Goal: Communication & Community: Connect with others

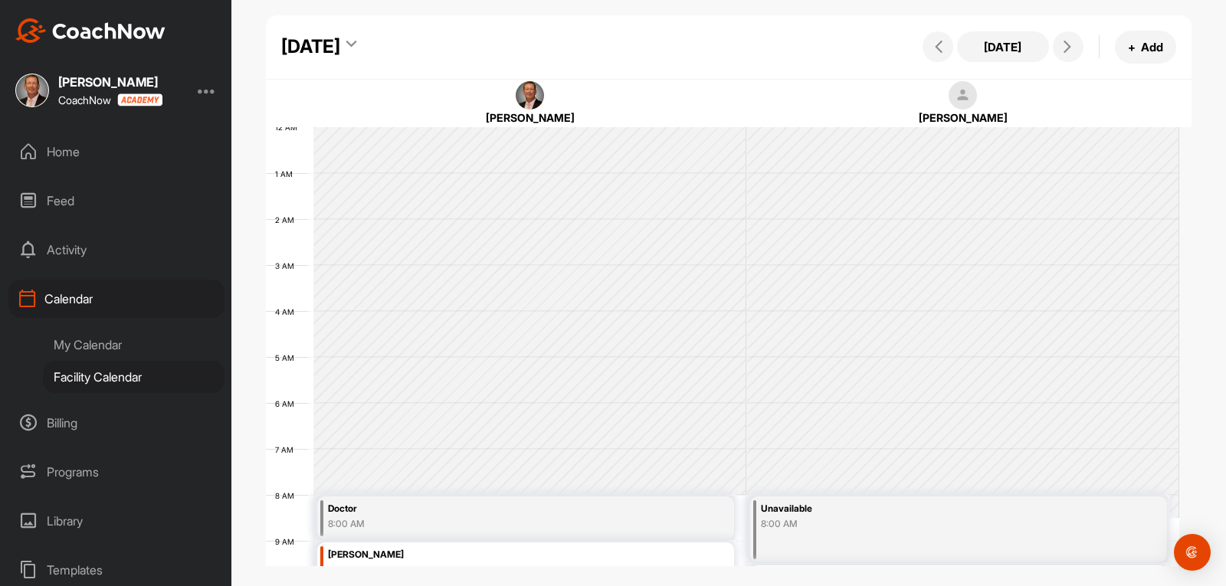
scroll to position [342, 0]
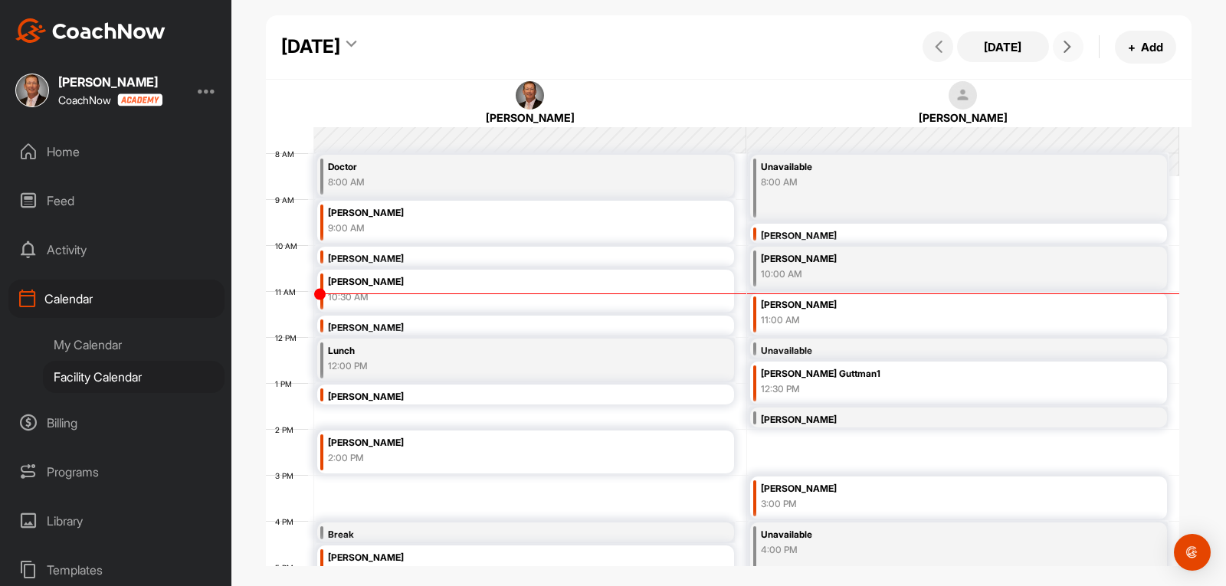
click at [1071, 51] on icon at bounding box center [1067, 47] width 12 height 12
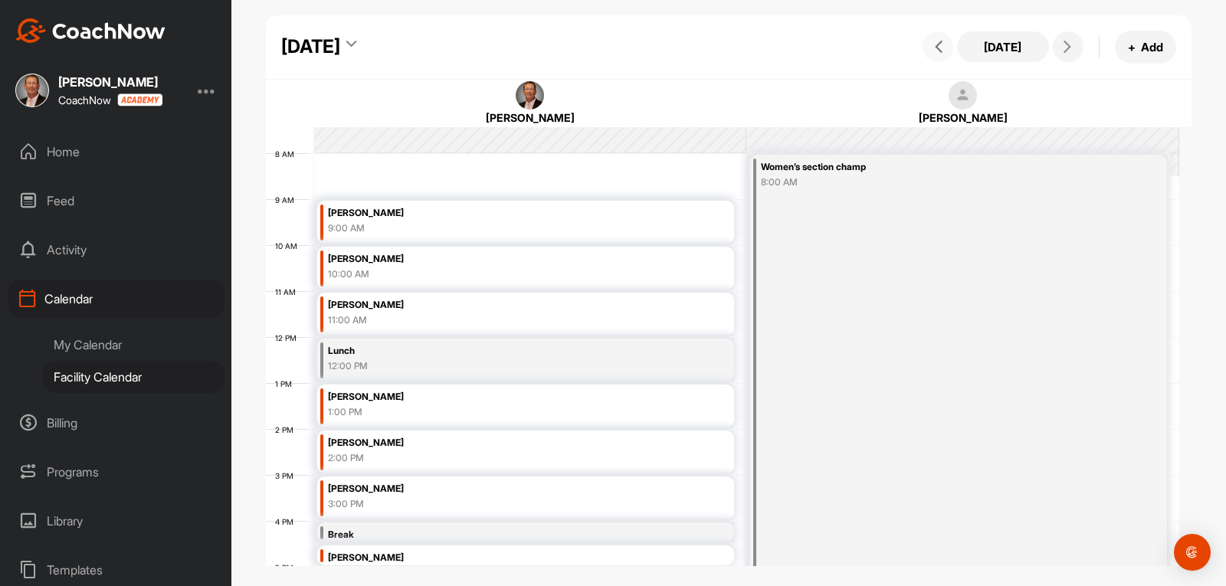
click at [932, 47] on icon at bounding box center [938, 47] width 12 height 12
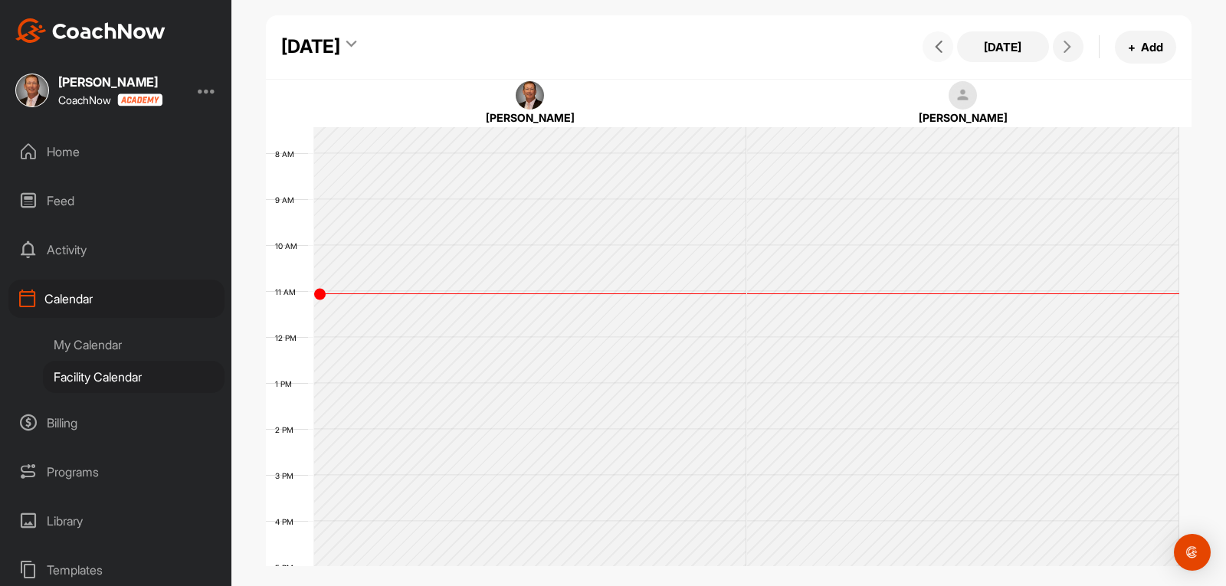
scroll to position [265, 0]
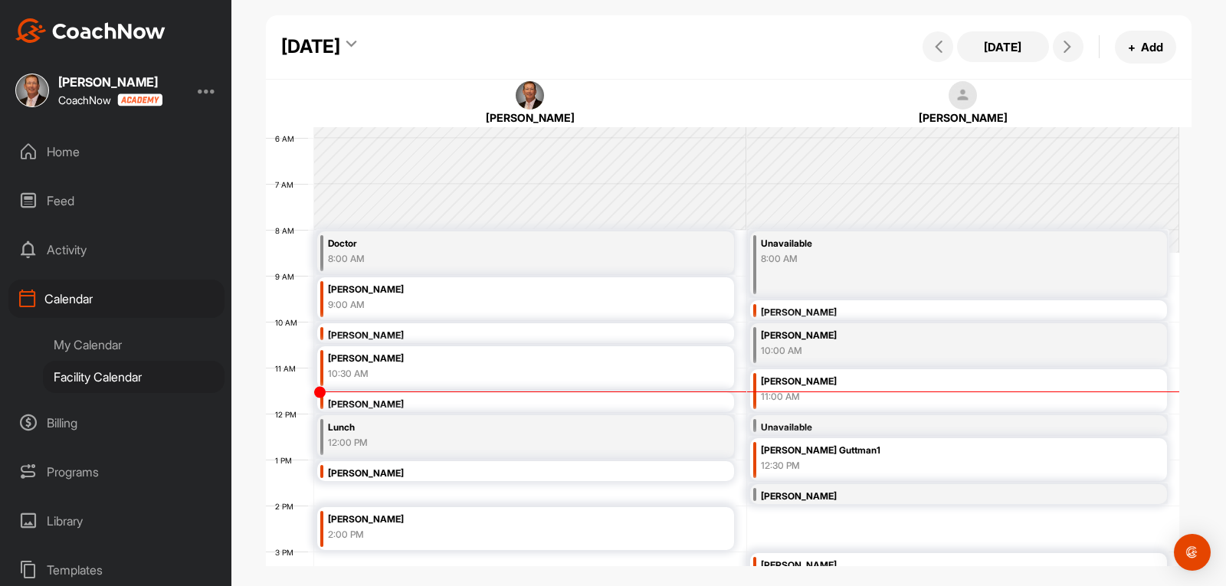
click at [49, 153] on div "Home" at bounding box center [116, 152] width 216 height 38
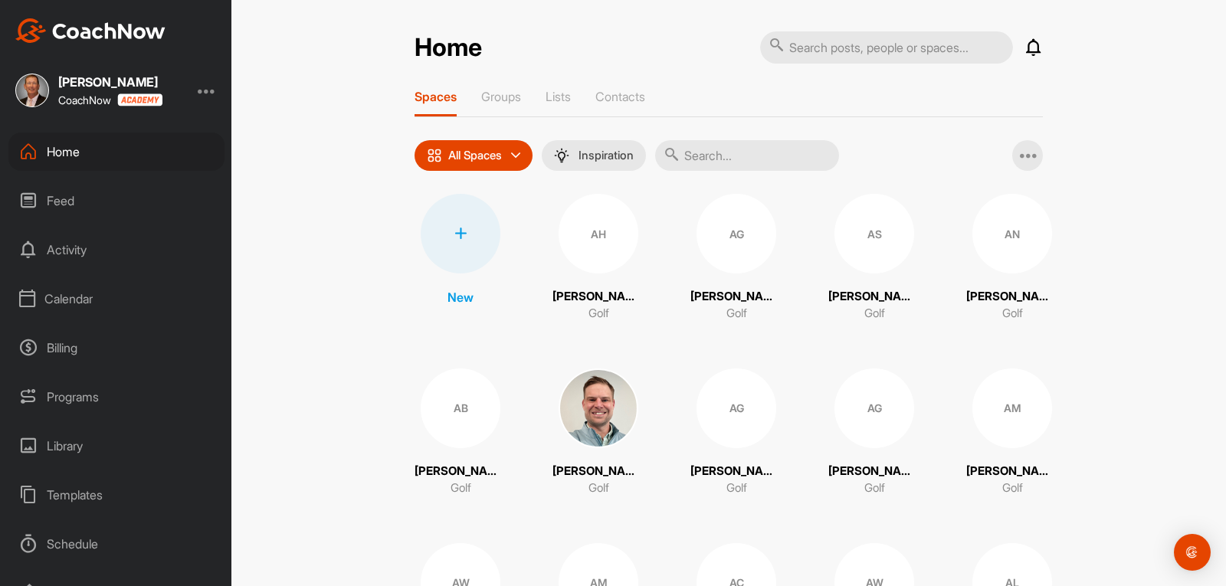
click at [722, 168] on input "text" at bounding box center [747, 155] width 184 height 31
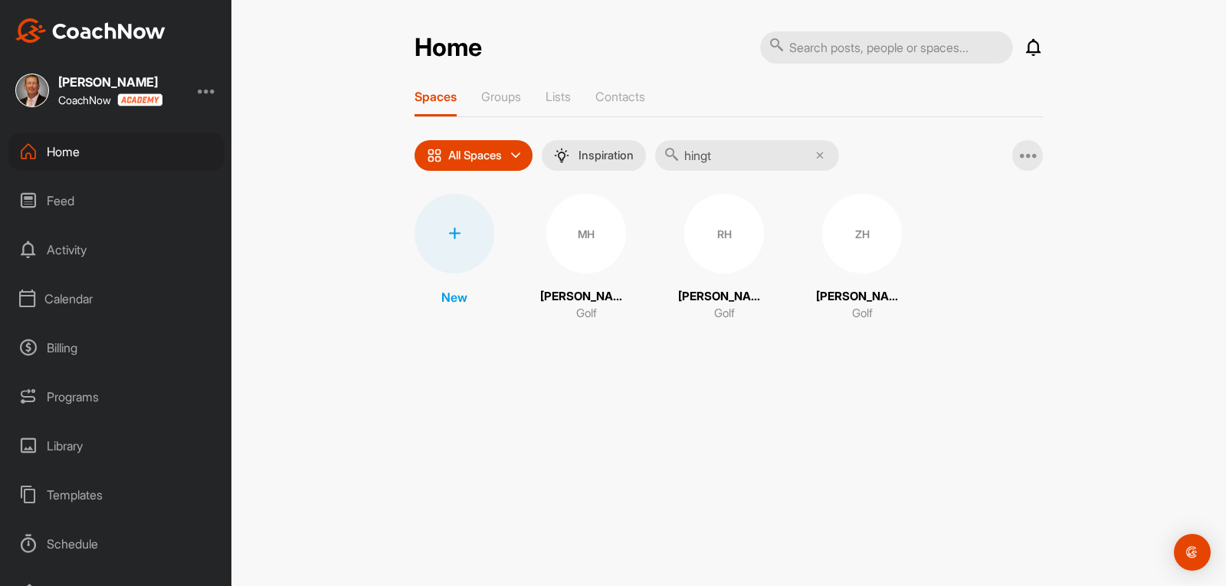
type input "hingt"
click at [574, 257] on div "MH" at bounding box center [586, 234] width 80 height 80
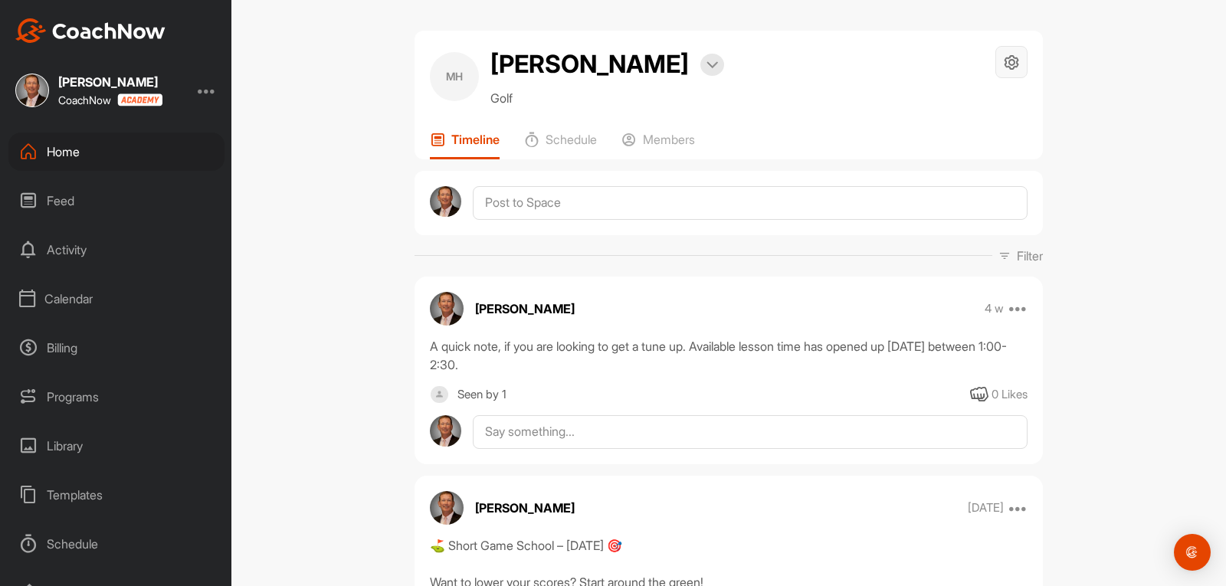
click at [1004, 66] on icon at bounding box center [1012, 63] width 18 height 18
click at [941, 108] on li "Space Settings" at bounding box center [965, 105] width 125 height 49
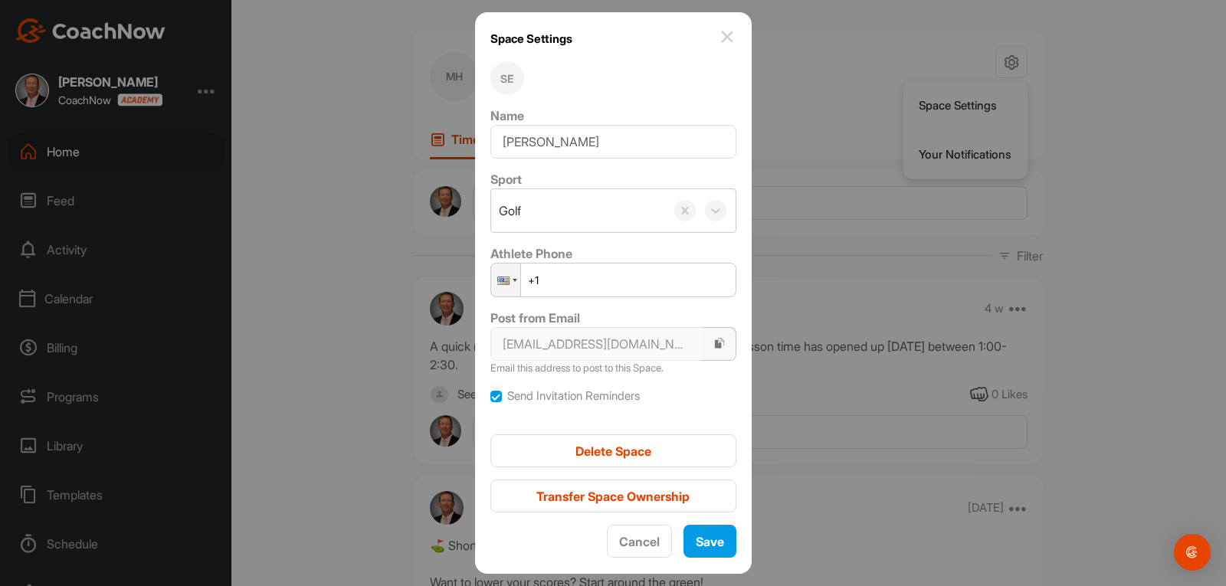
click at [713, 347] on icon "button" at bounding box center [719, 343] width 12 height 12
click at [721, 41] on img at bounding box center [727, 37] width 18 height 18
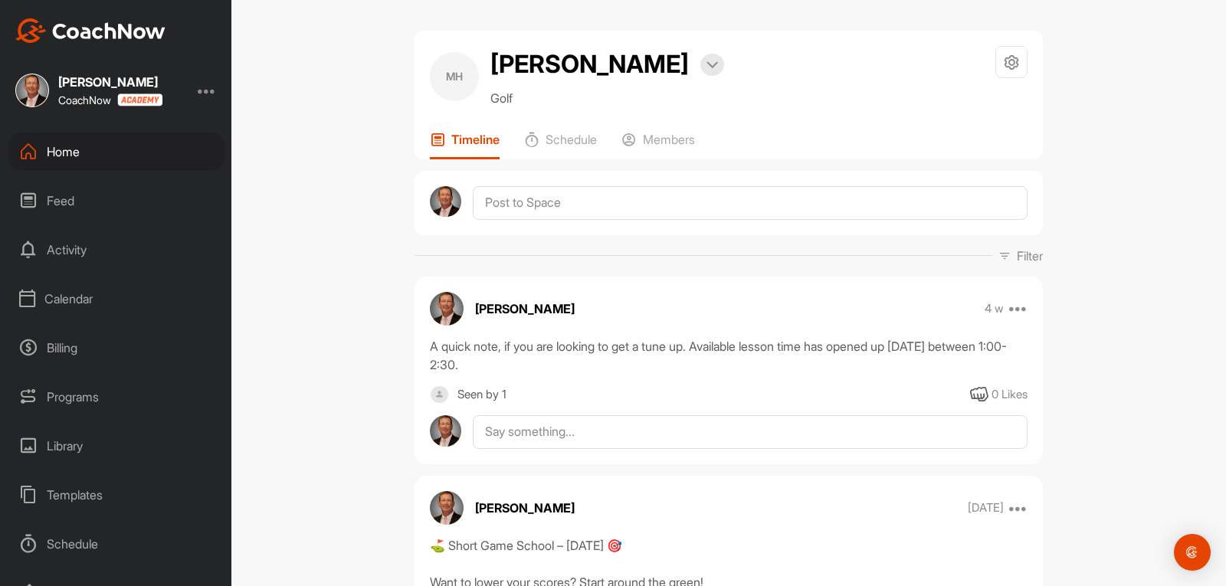
click at [67, 143] on div "Home" at bounding box center [116, 152] width 216 height 38
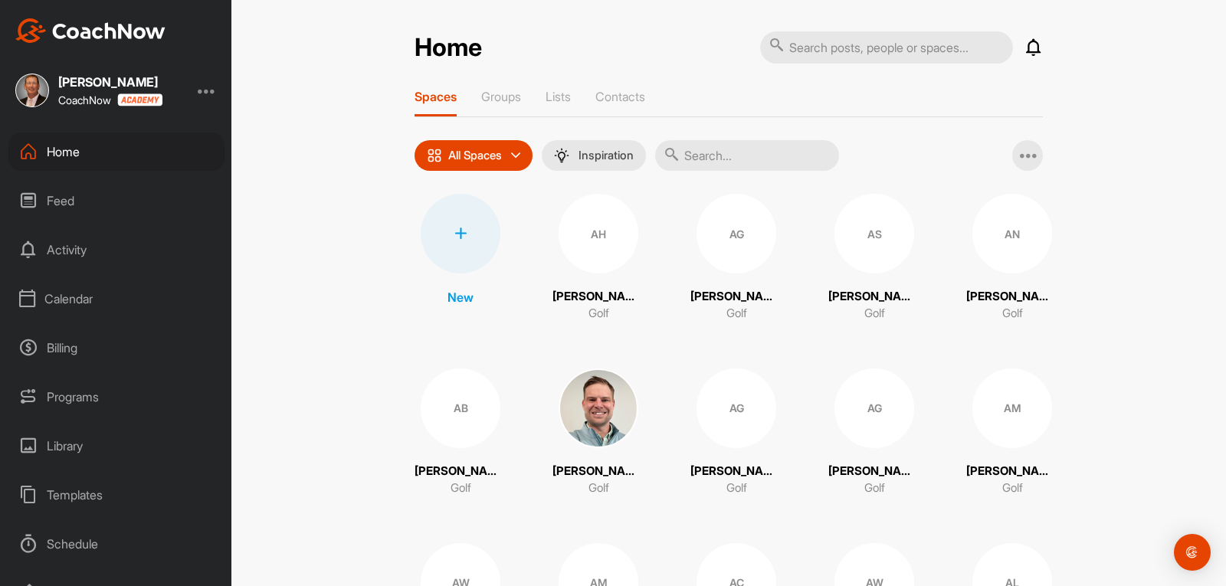
click at [56, 299] on div "Calendar" at bounding box center [116, 299] width 216 height 38
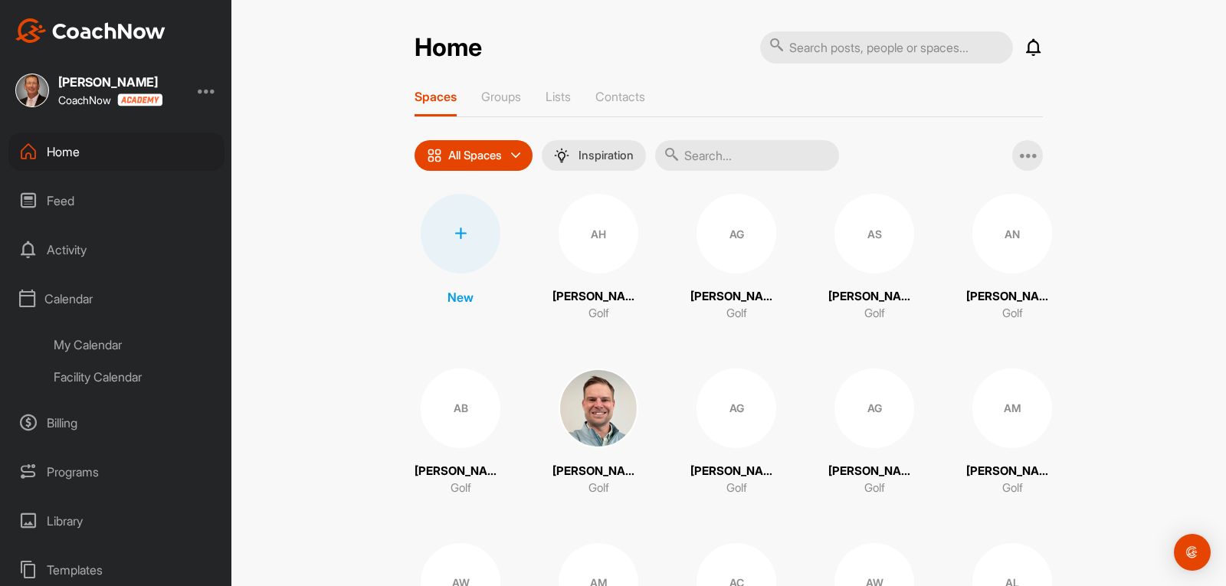
click at [123, 370] on div "Facility Calendar" at bounding box center [134, 377] width 182 height 32
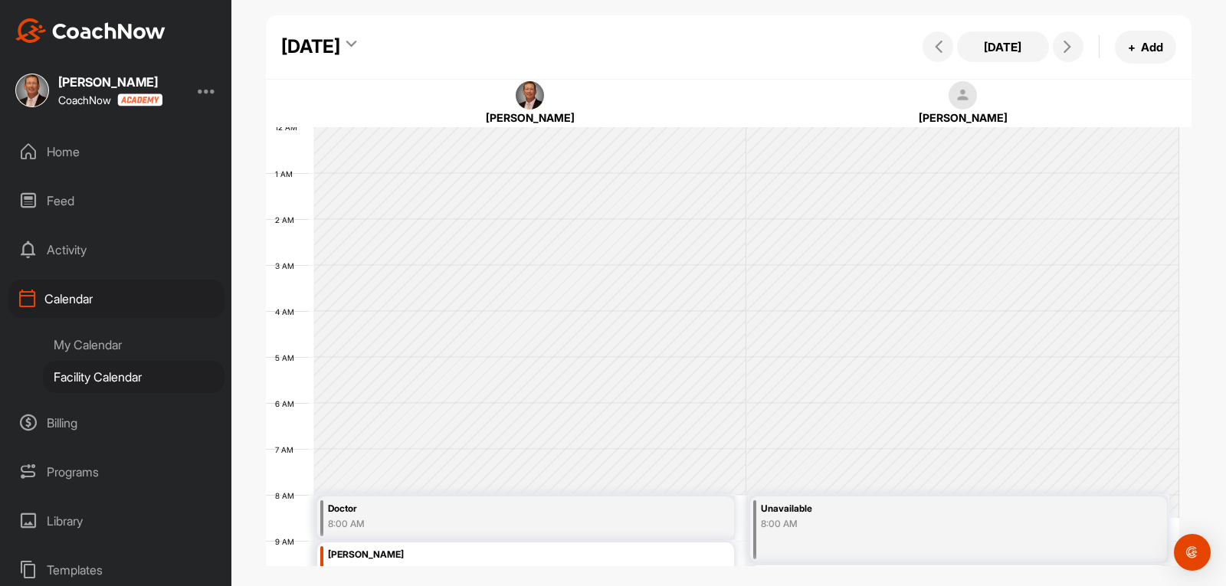
scroll to position [265, 0]
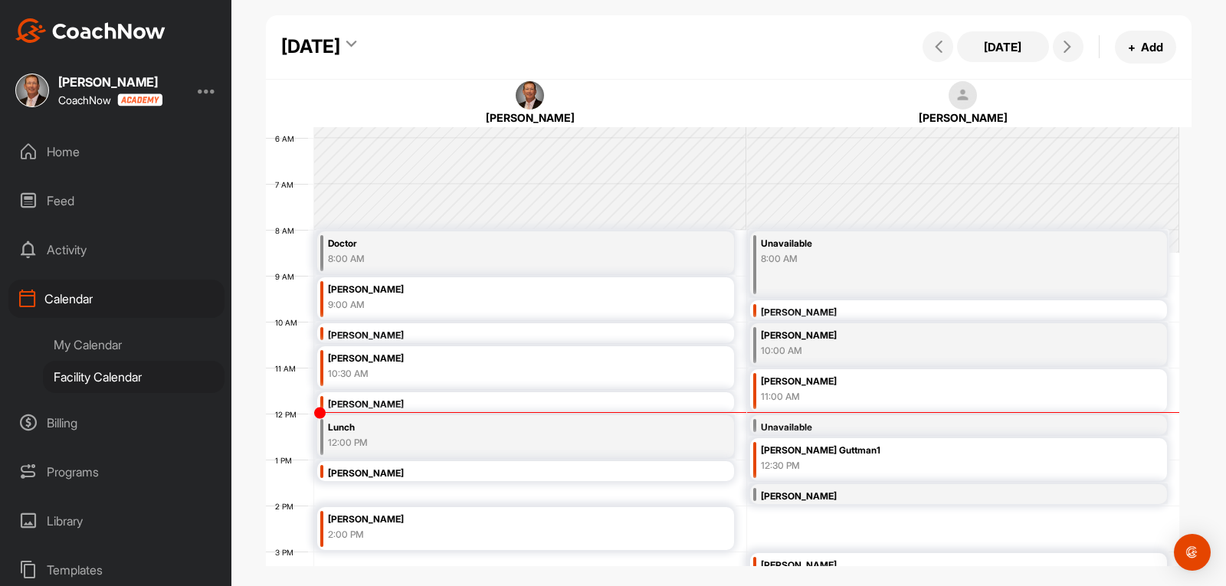
click at [61, 154] on div "Home" at bounding box center [116, 152] width 216 height 38
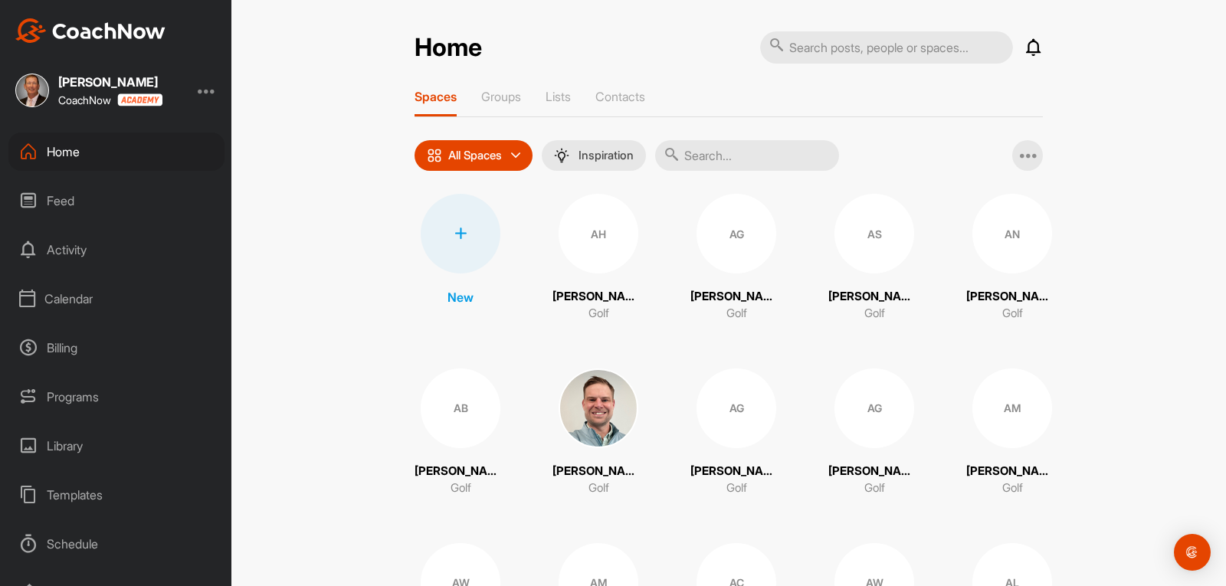
click at [699, 157] on input "text" at bounding box center [747, 155] width 184 height 31
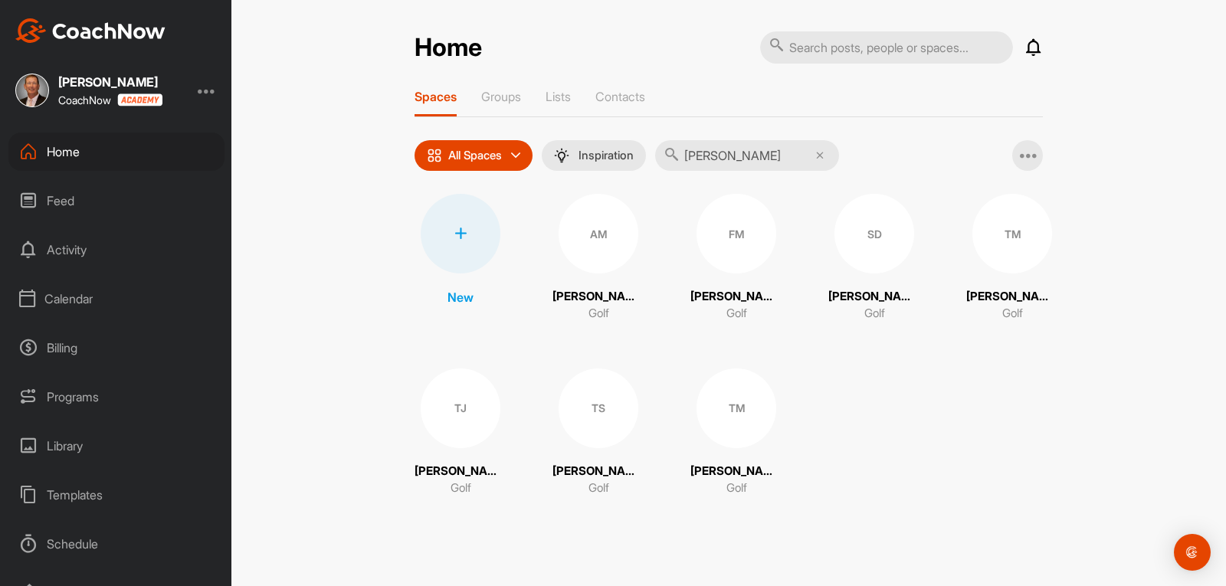
type input "[PERSON_NAME]"
click at [460, 237] on icon at bounding box center [460, 233] width 12 height 12
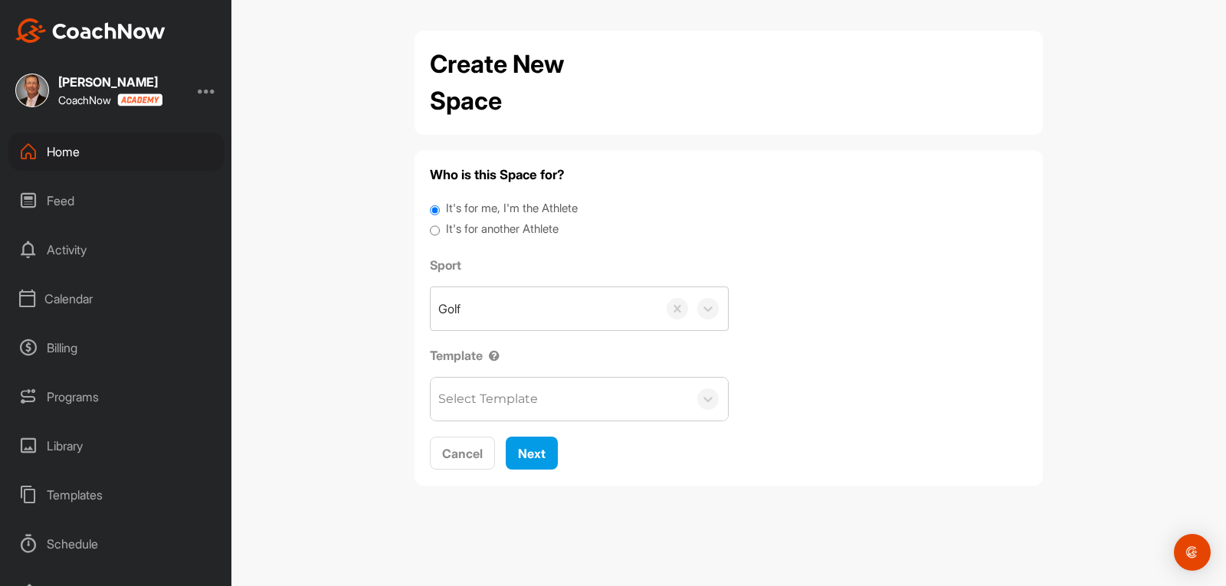
click at [435, 231] on input "It's for another Athlete" at bounding box center [435, 231] width 10 height 21
radio input "true"
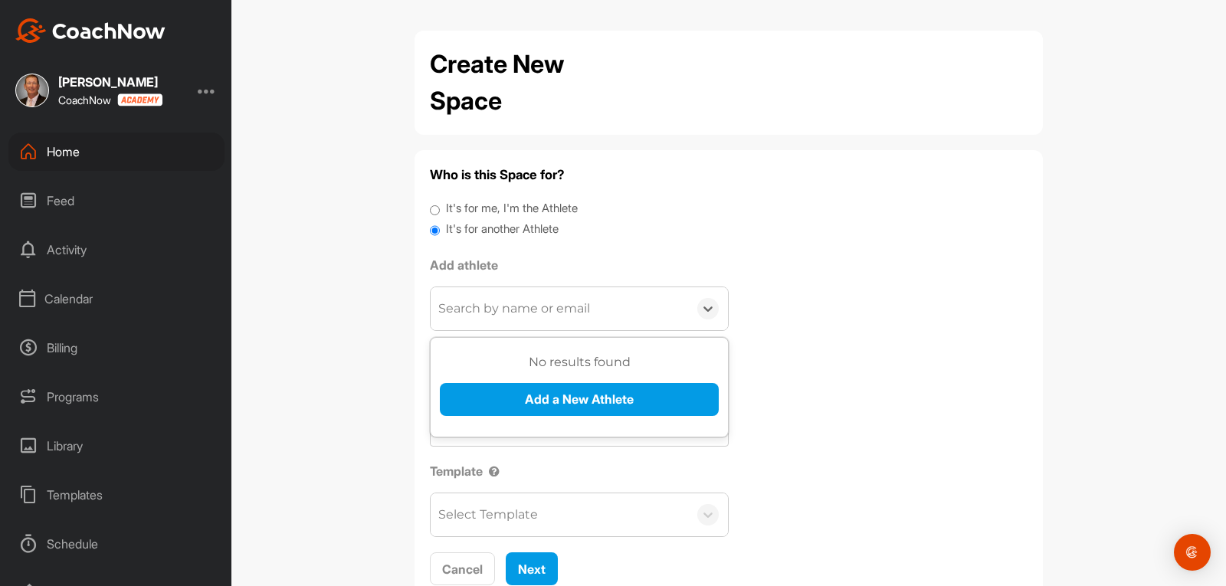
click at [514, 314] on div "Search by name or email" at bounding box center [514, 308] width 152 height 18
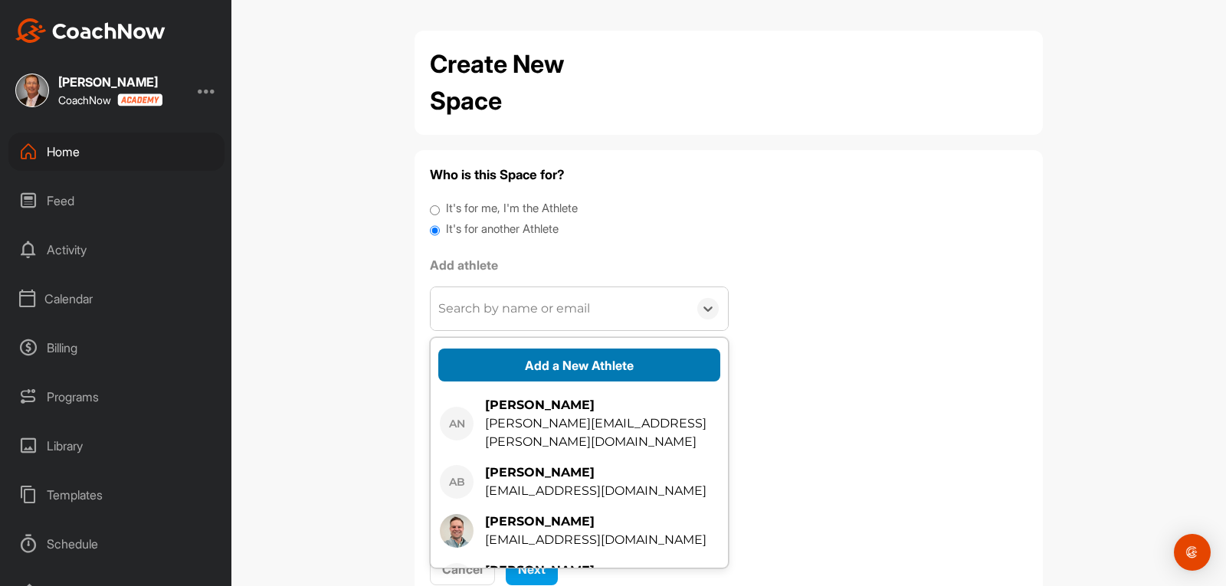
click at [512, 369] on button "Add a New Athlete" at bounding box center [579, 365] width 282 height 33
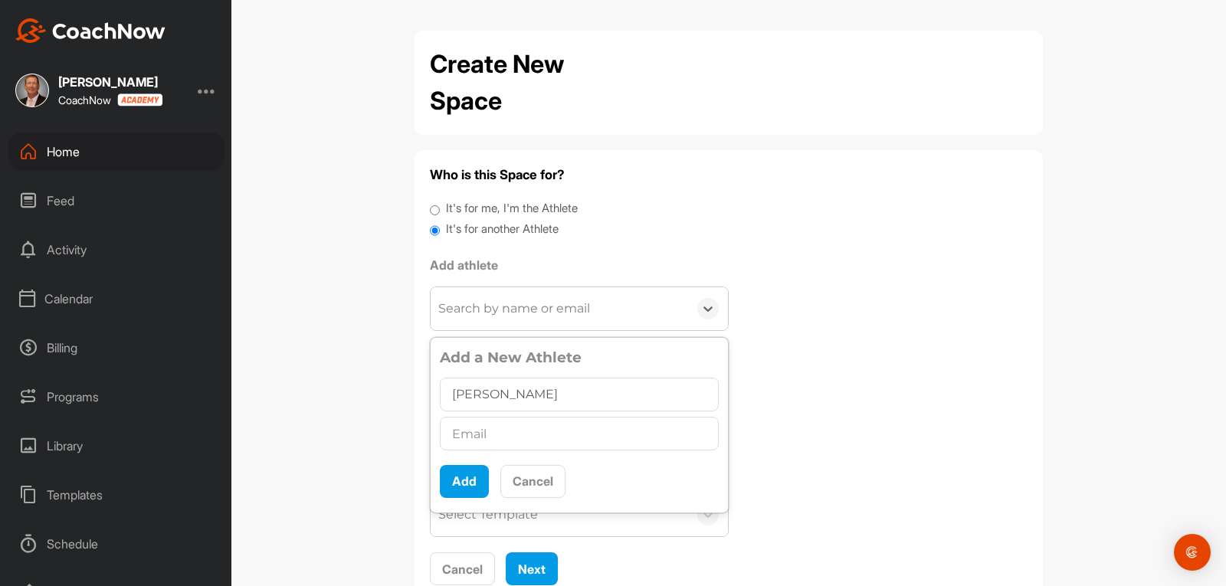
type input "[PERSON_NAME]"
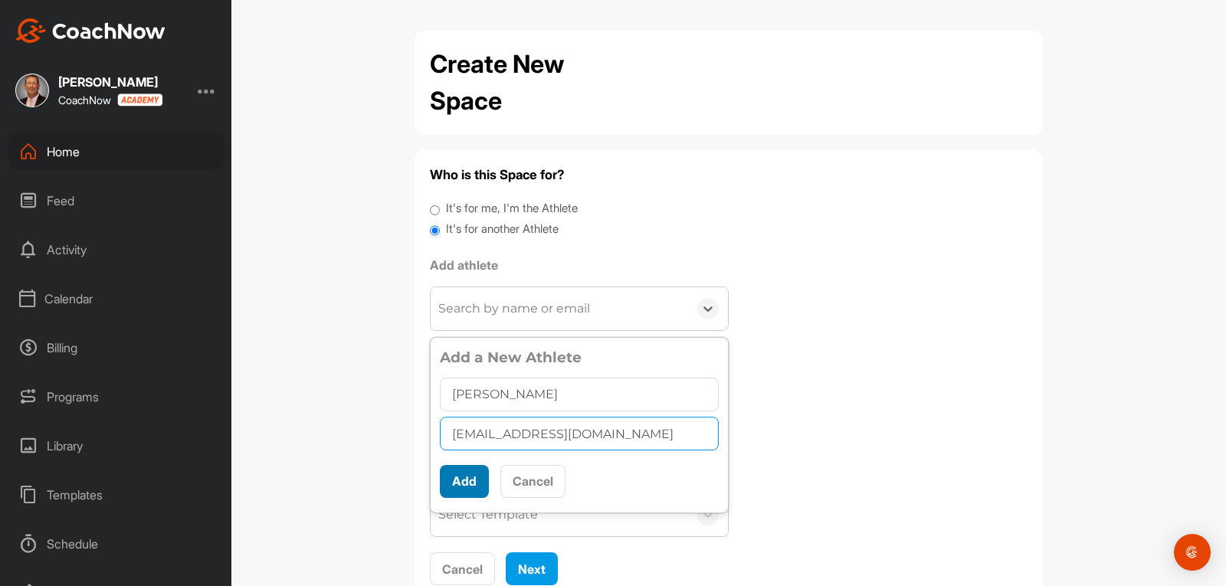
type input "[EMAIL_ADDRESS][DOMAIN_NAME]"
click at [454, 472] on button "Add" at bounding box center [464, 481] width 49 height 33
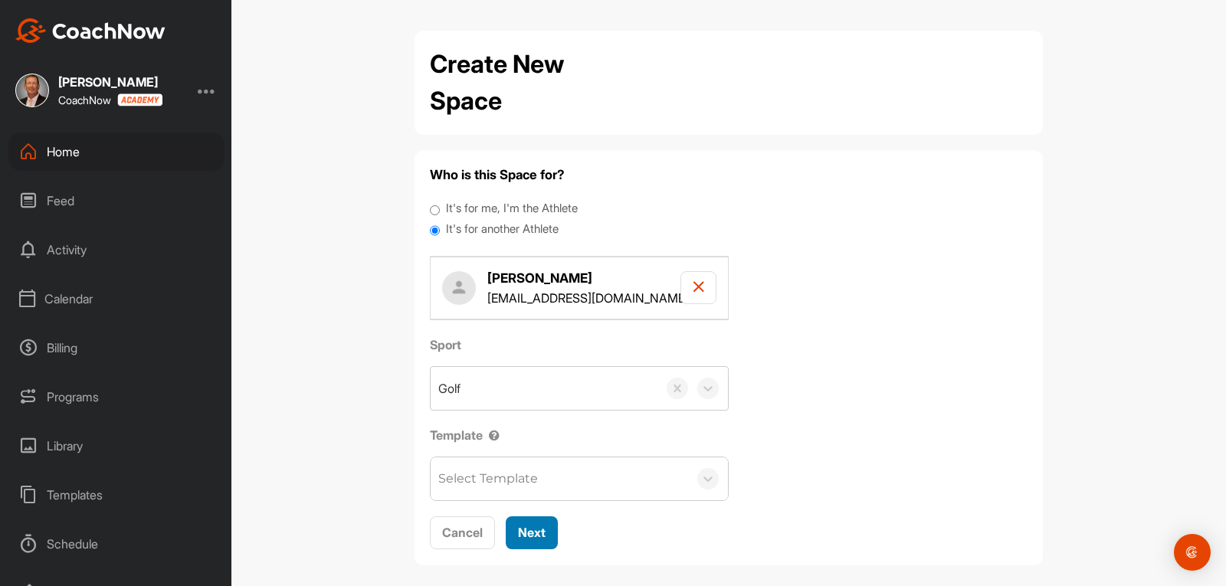
click at [518, 533] on span "Next" at bounding box center [532, 532] width 28 height 15
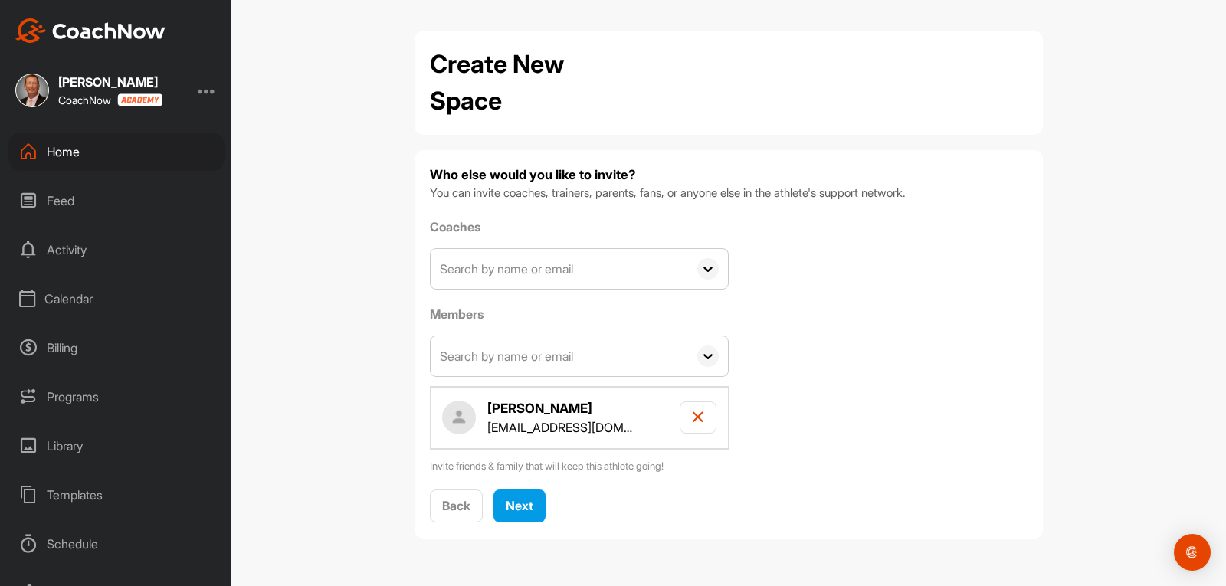
click at [472, 268] on input "text" at bounding box center [558, 269] width 257 height 40
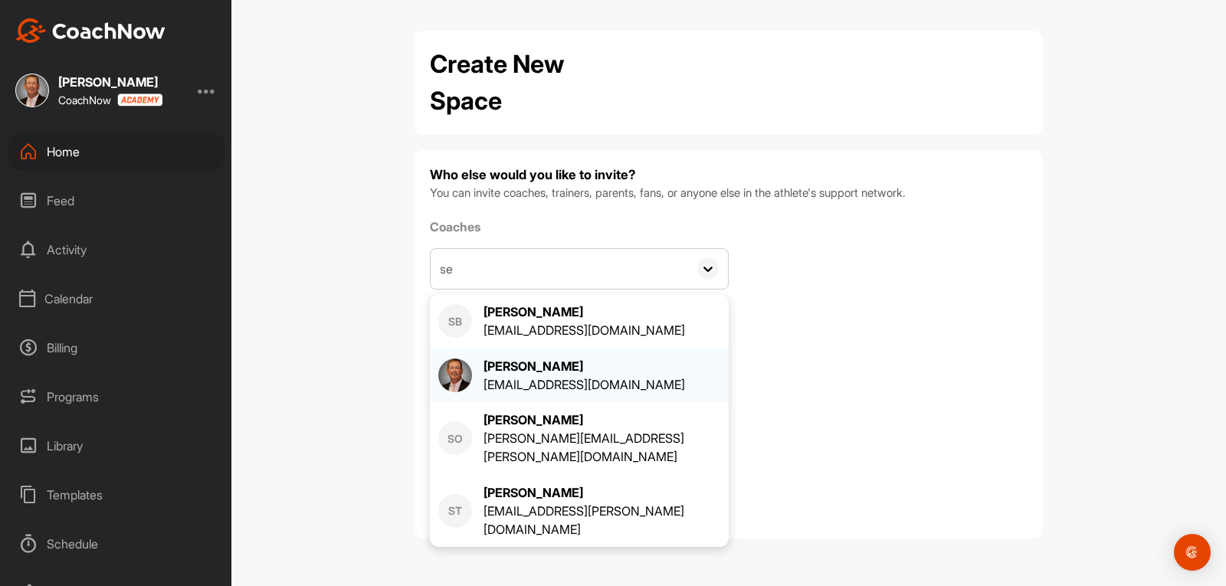
type input "se"
click at [478, 365] on div "[PERSON_NAME] [EMAIL_ADDRESS][DOMAIN_NAME]" at bounding box center [579, 375] width 282 height 37
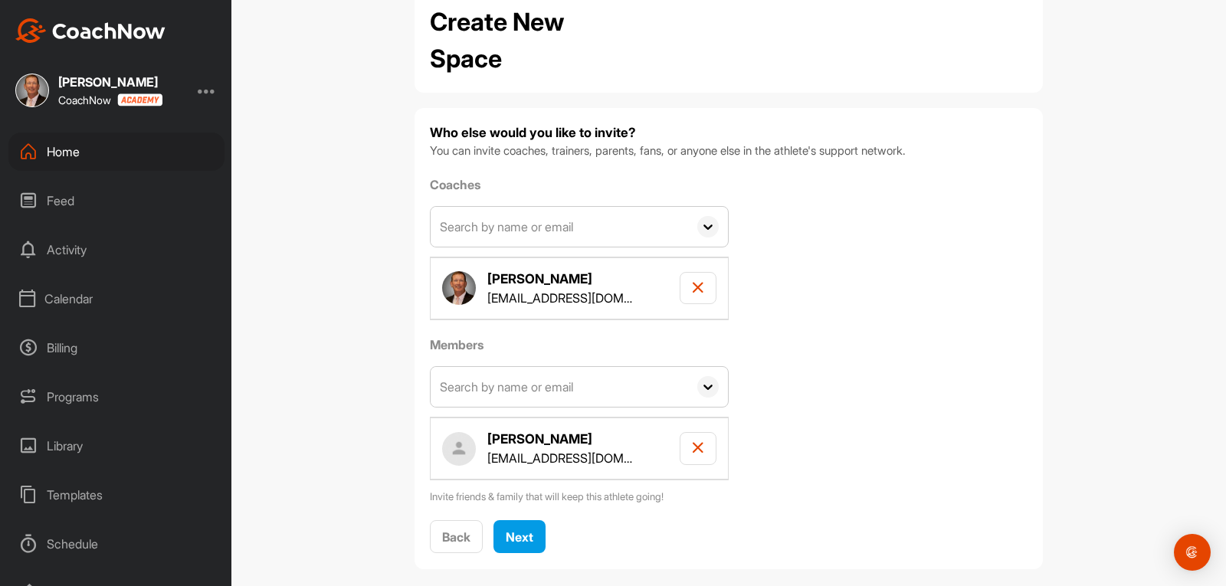
scroll to position [61, 0]
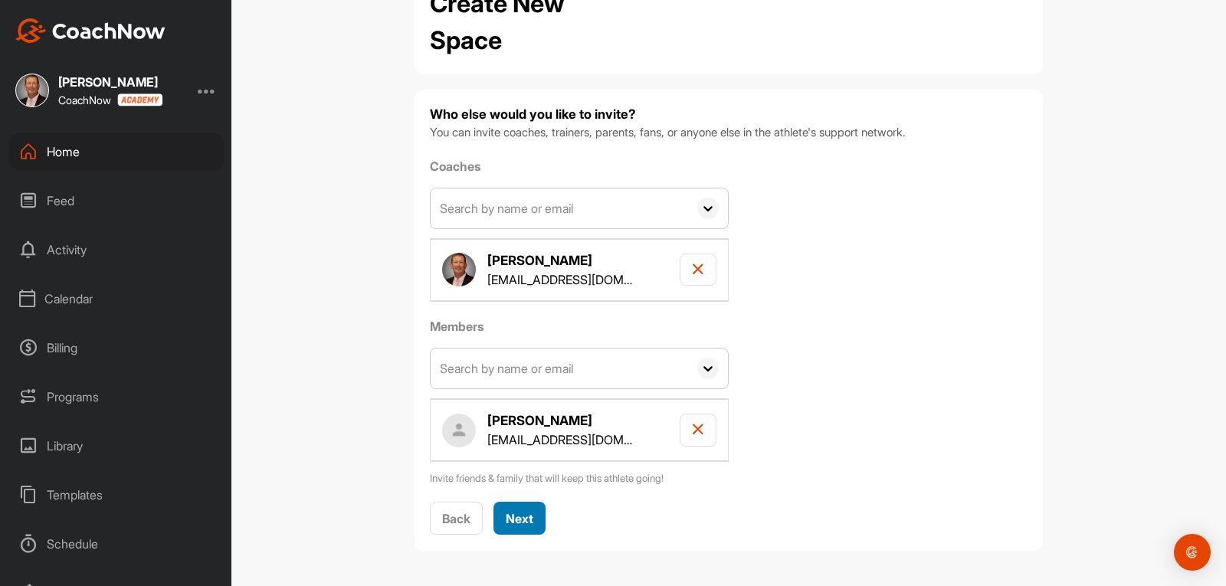
click at [518, 519] on span "Next" at bounding box center [520, 518] width 28 height 15
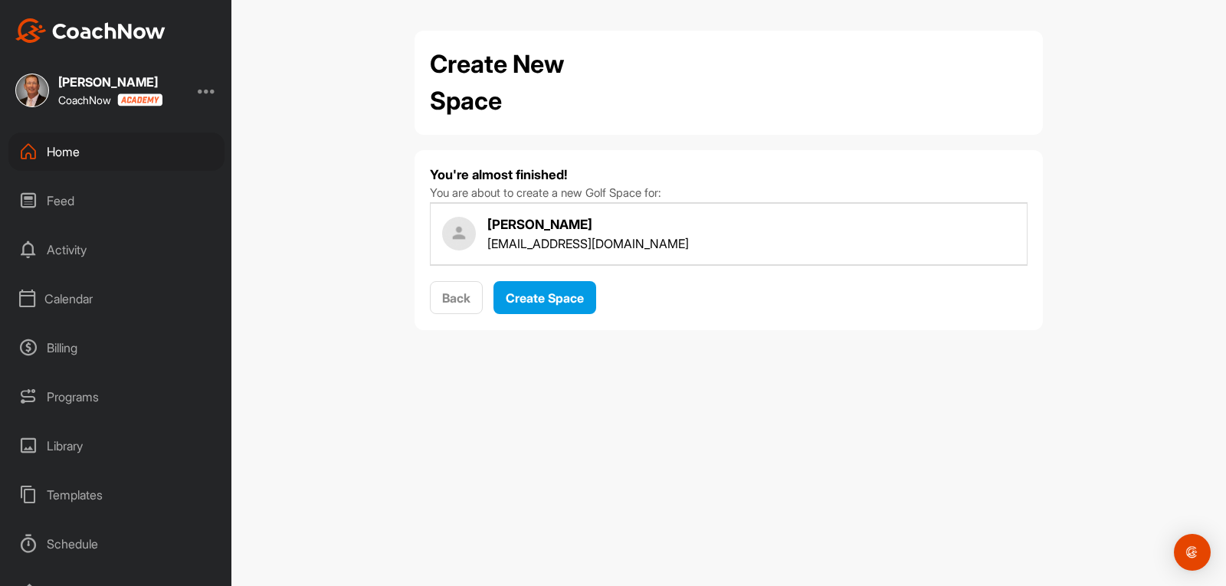
scroll to position [0, 0]
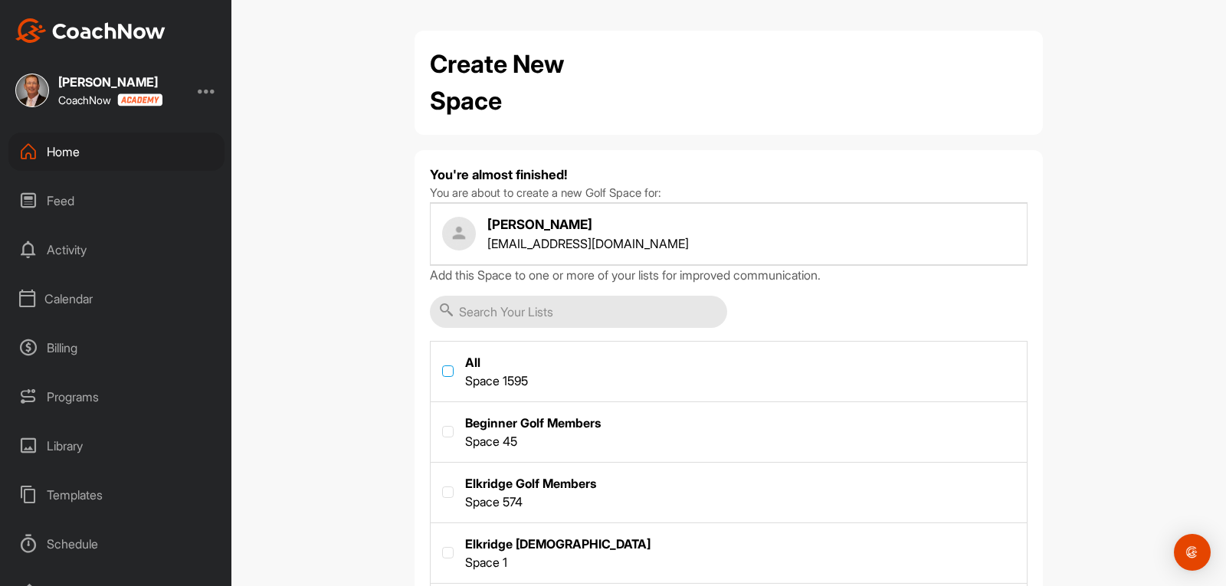
click at [447, 370] on label at bounding box center [447, 370] width 11 height 11
click at [443, 366] on input "checkbox" at bounding box center [442, 365] width 1 height 1
checkbox input "true"
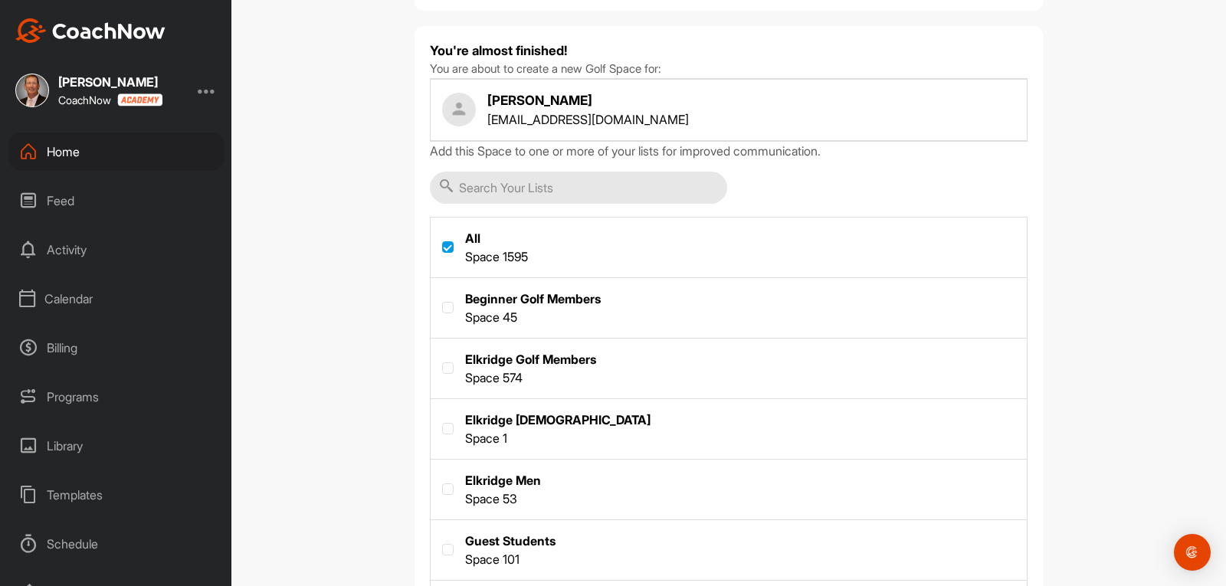
scroll to position [153, 0]
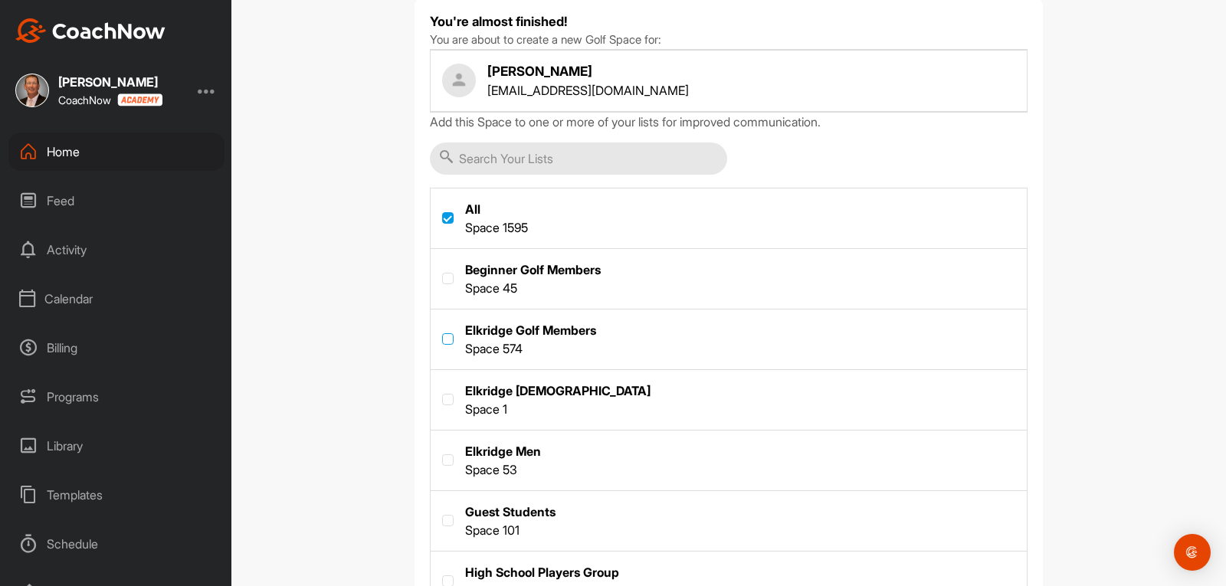
click at [442, 343] on label at bounding box center [447, 338] width 11 height 11
click at [442, 334] on input "checkbox" at bounding box center [442, 333] width 1 height 1
checkbox input "true"
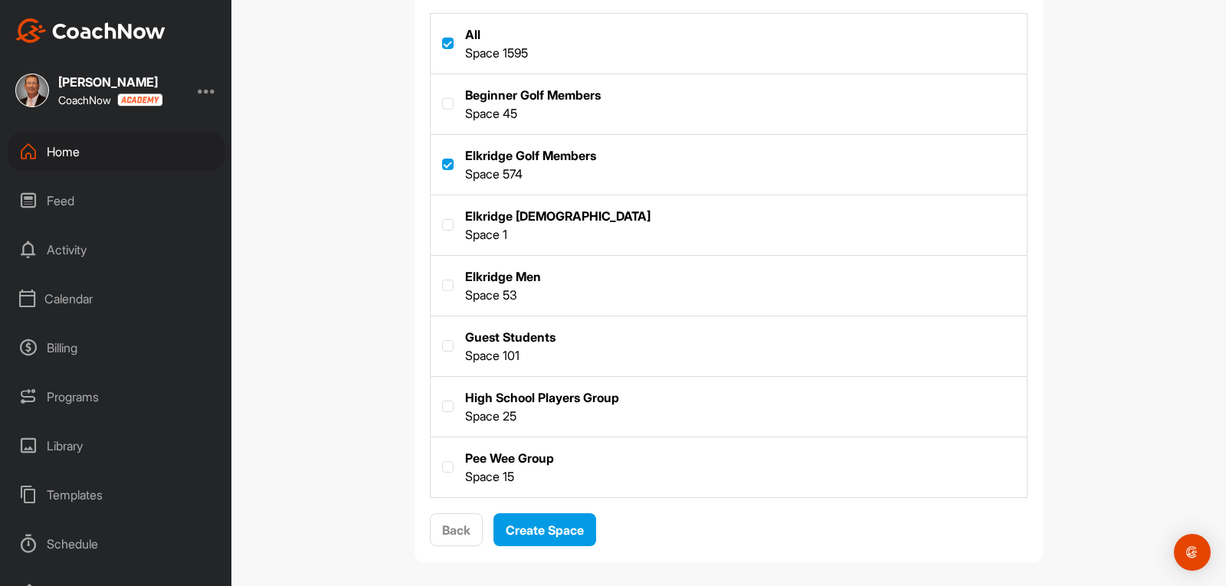
scroll to position [339, 0]
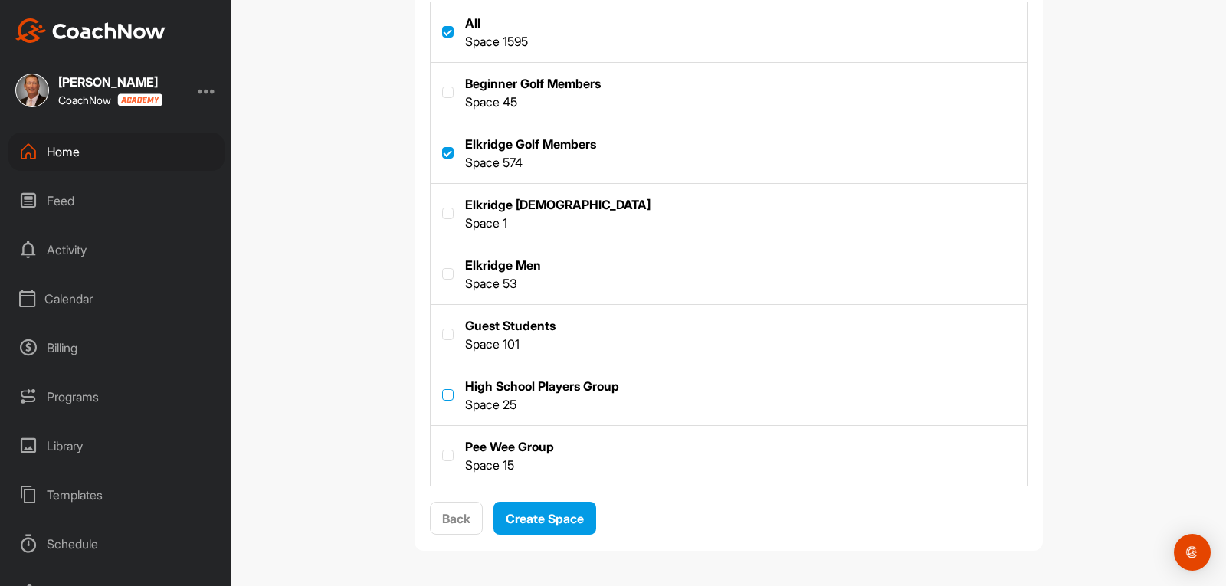
click at [442, 391] on label at bounding box center [447, 394] width 11 height 11
click at [442, 390] on input "checkbox" at bounding box center [442, 389] width 1 height 1
checkbox input "true"
click at [540, 515] on span "Create Space" at bounding box center [545, 518] width 78 height 15
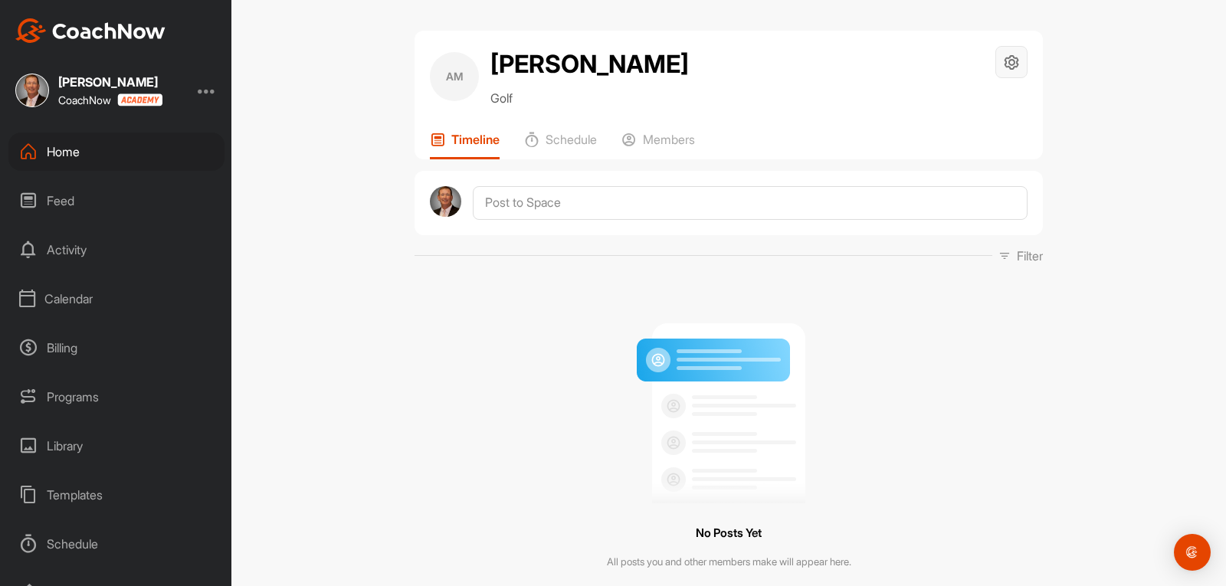
click at [1012, 66] on icon at bounding box center [1012, 63] width 18 height 18
click at [955, 108] on li "Space Settings" at bounding box center [965, 105] width 125 height 49
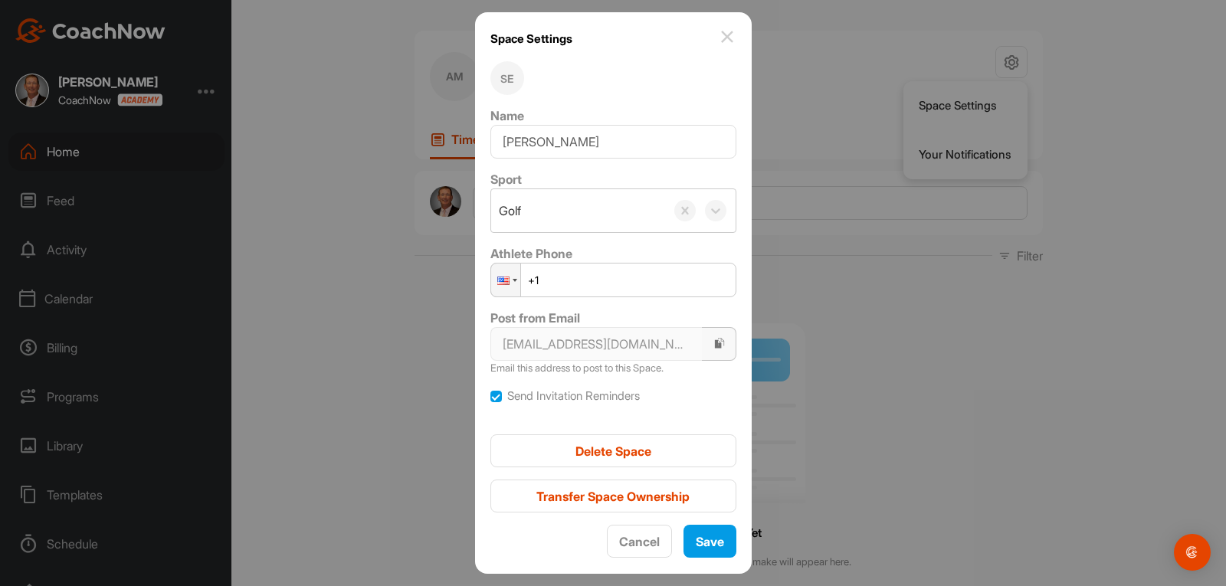
click at [713, 344] on icon "button" at bounding box center [719, 343] width 12 height 12
click at [721, 40] on img at bounding box center [727, 37] width 18 height 18
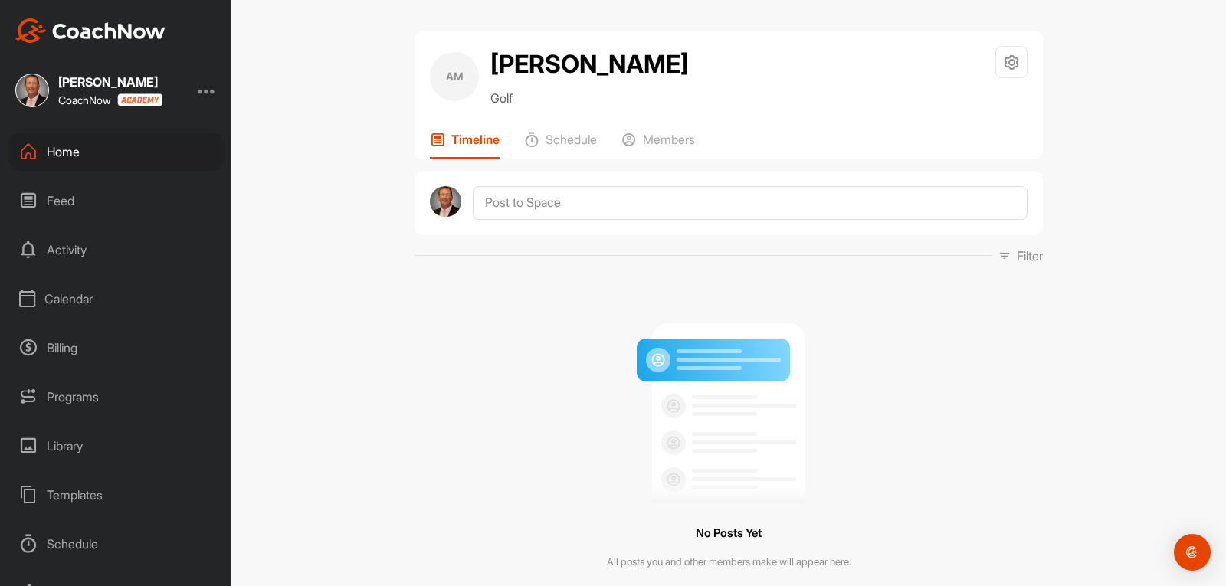
click at [46, 198] on div "Feed" at bounding box center [116, 201] width 216 height 38
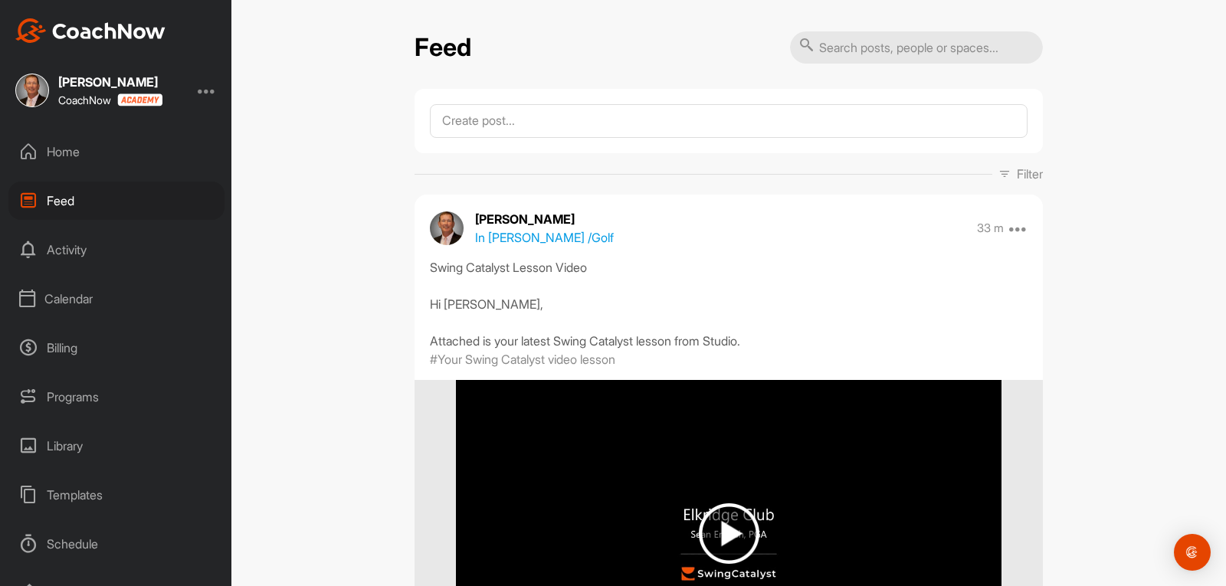
click at [48, 151] on div "Home" at bounding box center [116, 152] width 216 height 38
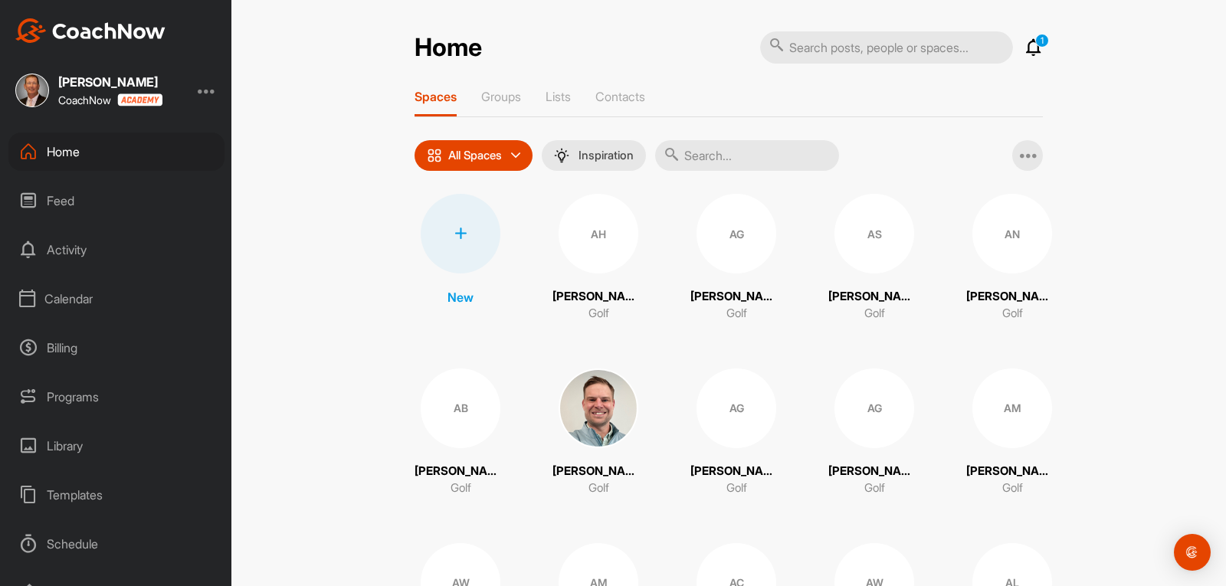
click at [59, 197] on div "Feed" at bounding box center [116, 201] width 216 height 38
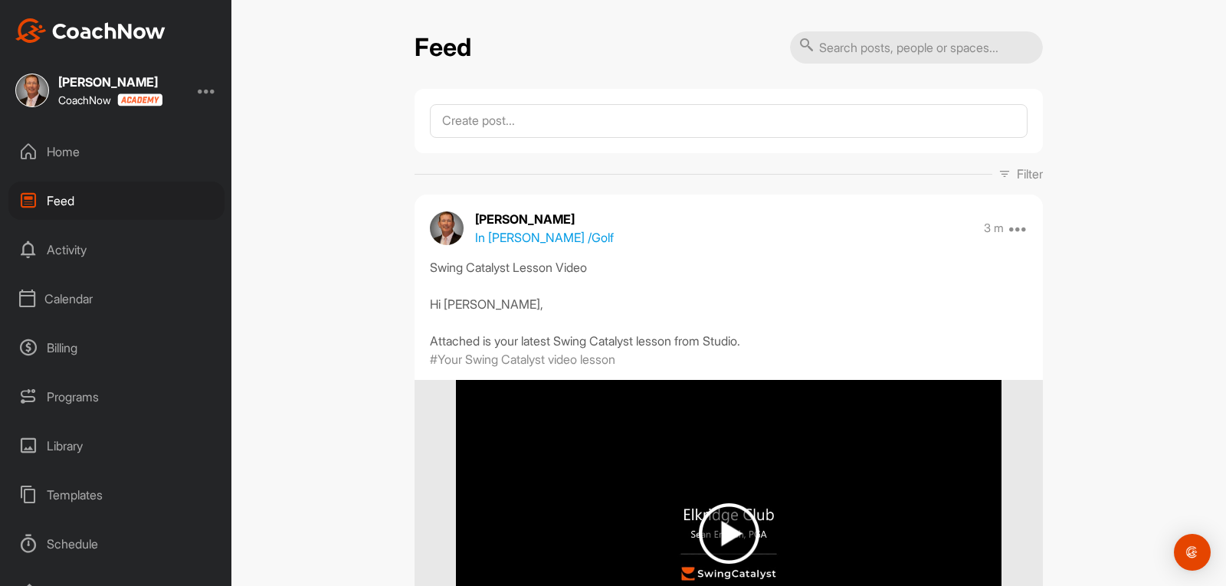
click at [64, 155] on div "Home" at bounding box center [116, 152] width 216 height 38
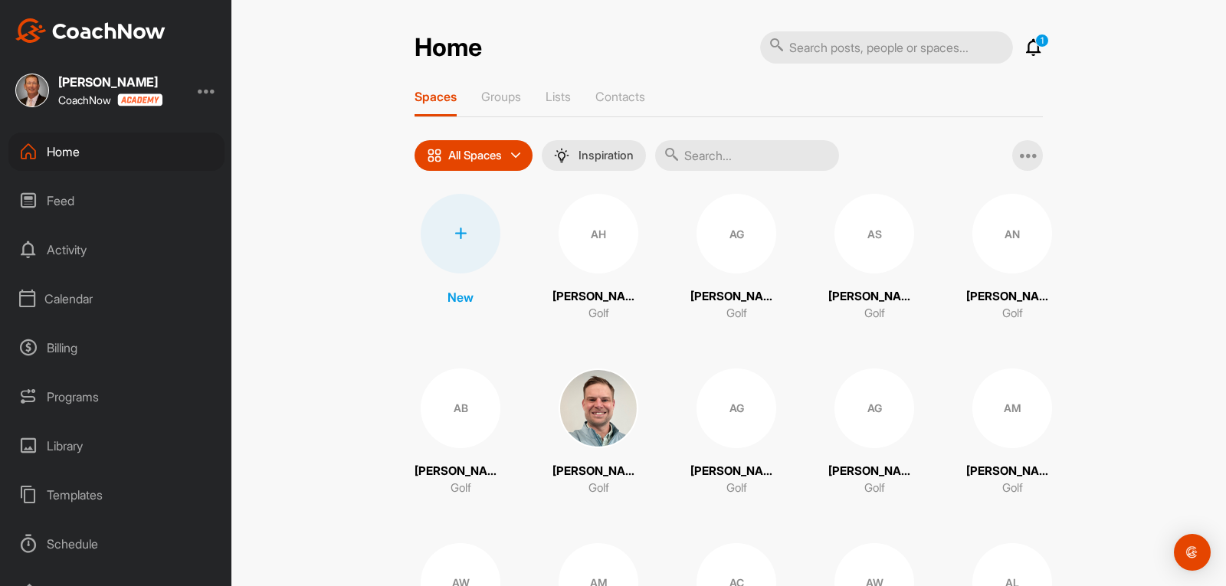
click at [1028, 43] on icon at bounding box center [1033, 47] width 18 height 18
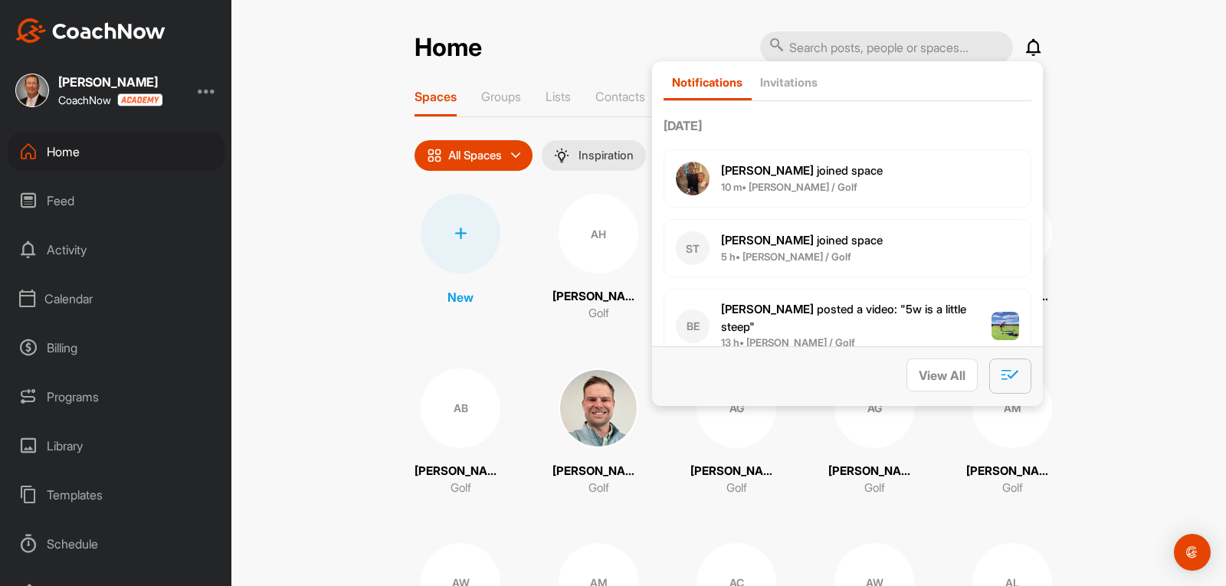
click at [1001, 376] on icon "button" at bounding box center [1010, 374] width 18 height 17
click at [50, 205] on div "Feed" at bounding box center [116, 201] width 216 height 38
